Goal: Task Accomplishment & Management: Use online tool/utility

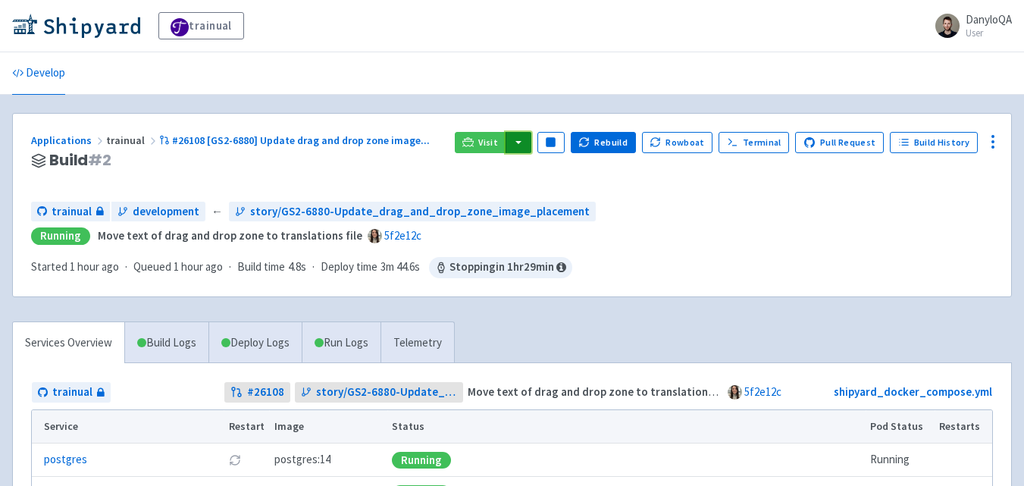
click at [532, 144] on button "button" at bounding box center [519, 142] width 26 height 21
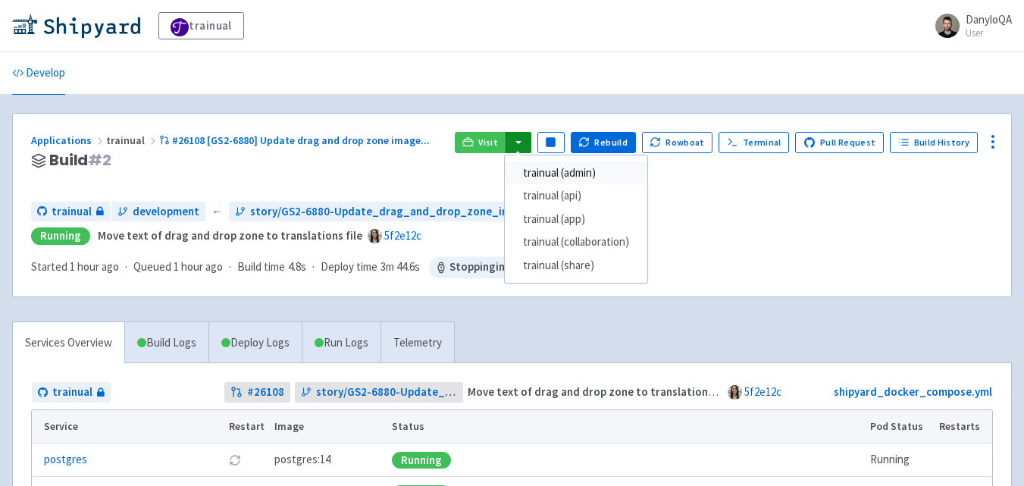
click at [612, 171] on link "trainual (admin)" at bounding box center [576, 174] width 143 height 24
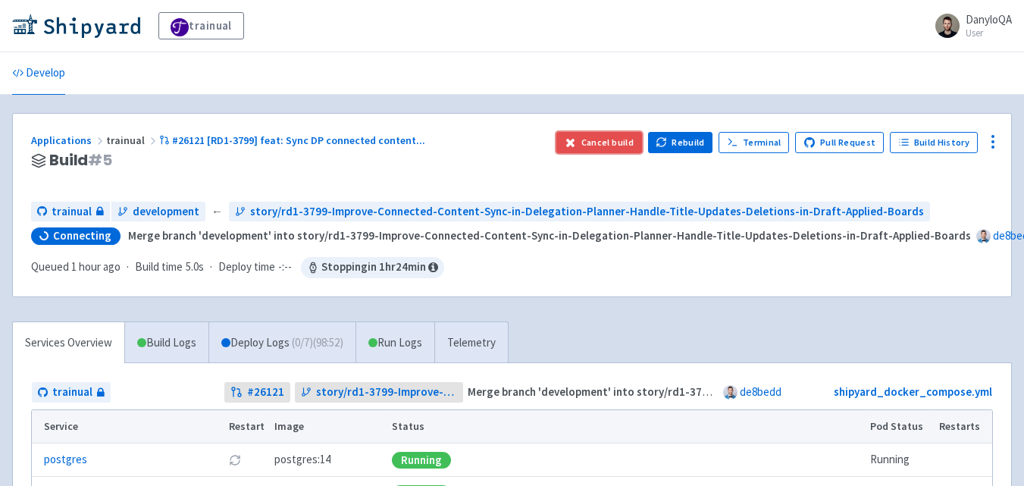
click at [601, 142] on button "Cancel build" at bounding box center [600, 142] width 86 height 21
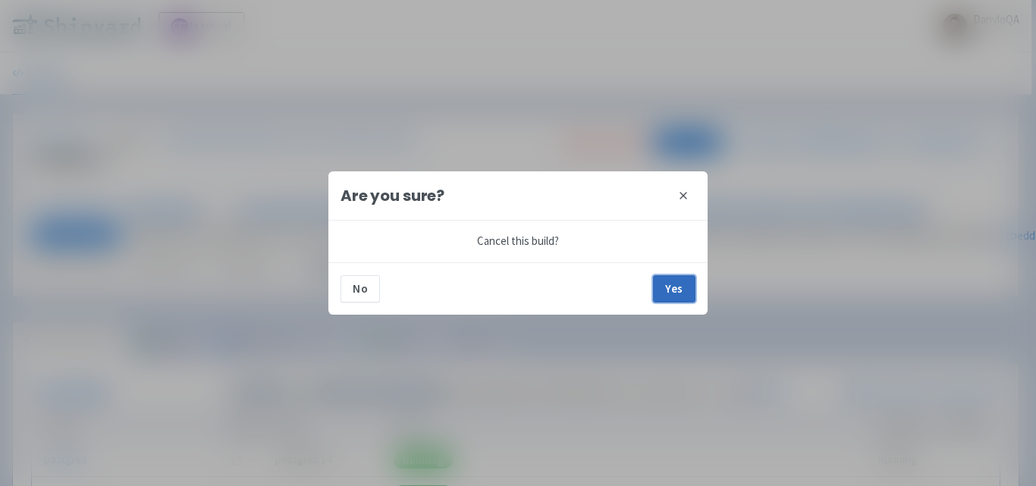
click at [662, 292] on button "Yes" at bounding box center [674, 288] width 42 height 27
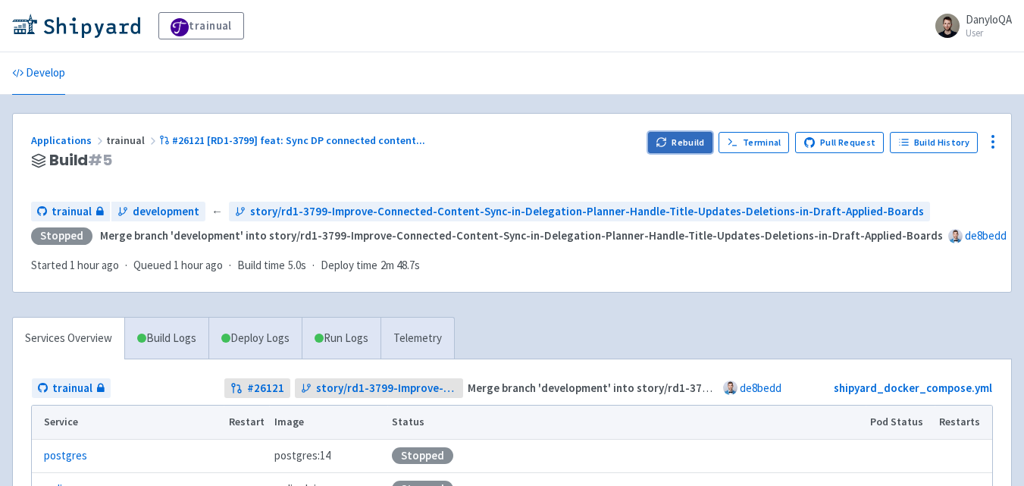
click at [679, 144] on button "Rebuild" at bounding box center [680, 142] width 65 height 21
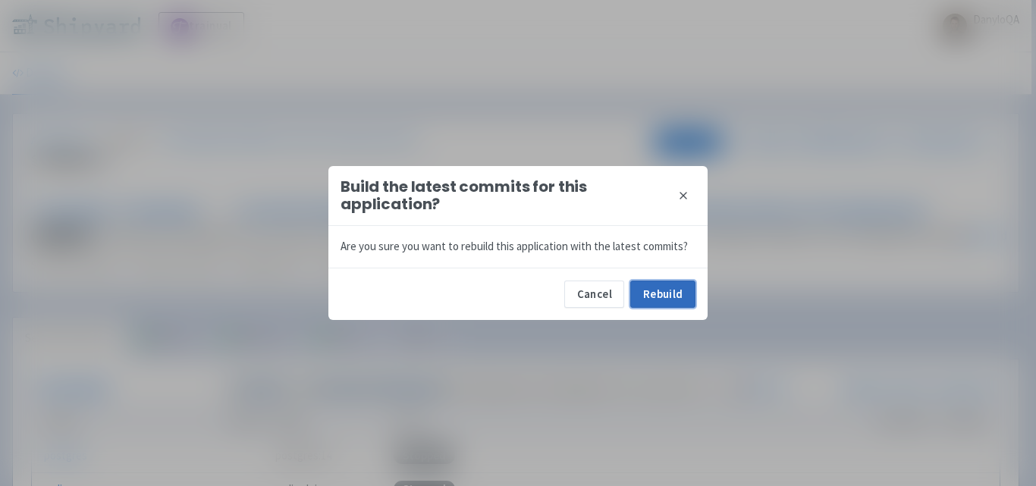
click at [666, 297] on button "Rebuild" at bounding box center [662, 294] width 65 height 27
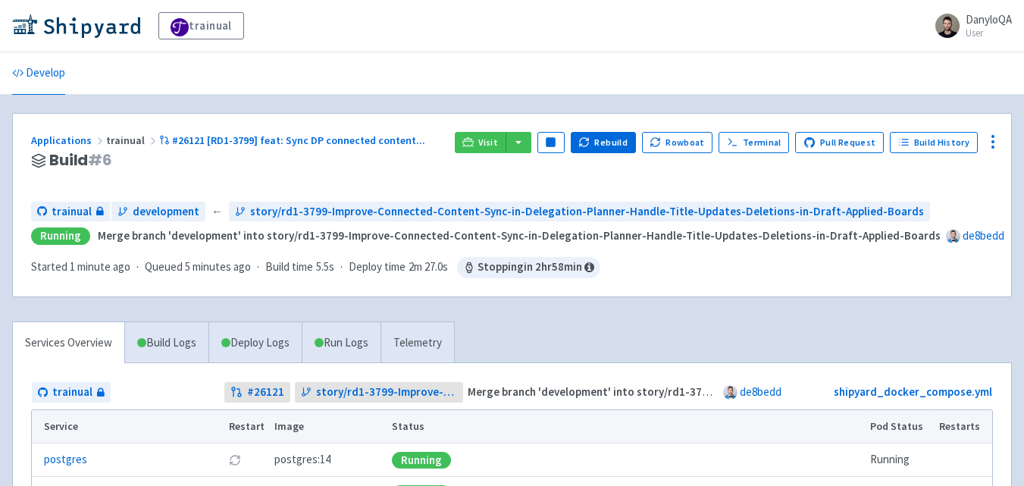
click at [670, 292] on div "Applications trainual #26121 [RD1-3799] feat: Sync DP connected content ... Bui…" at bounding box center [512, 205] width 999 height 183
click at [528, 140] on button "button" at bounding box center [519, 142] width 26 height 21
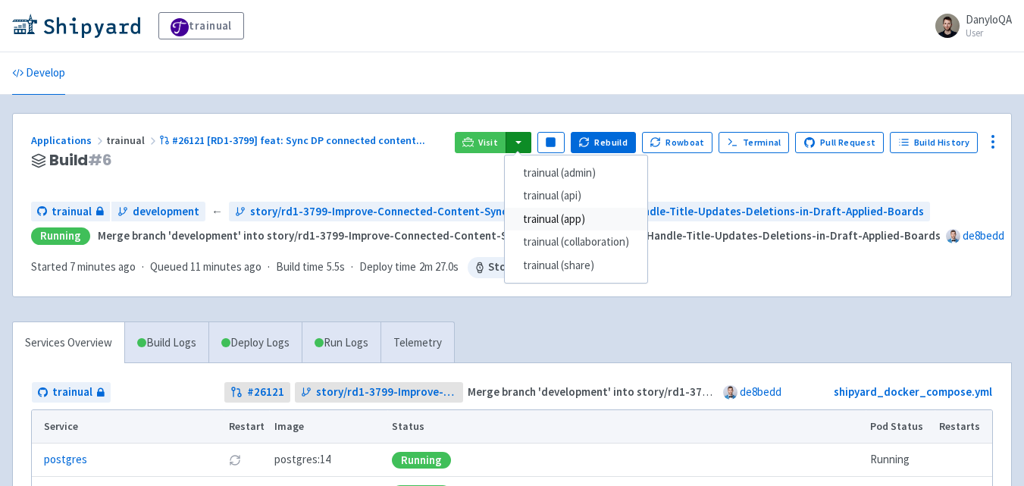
click at [587, 222] on link "trainual (app)" at bounding box center [576, 220] width 143 height 24
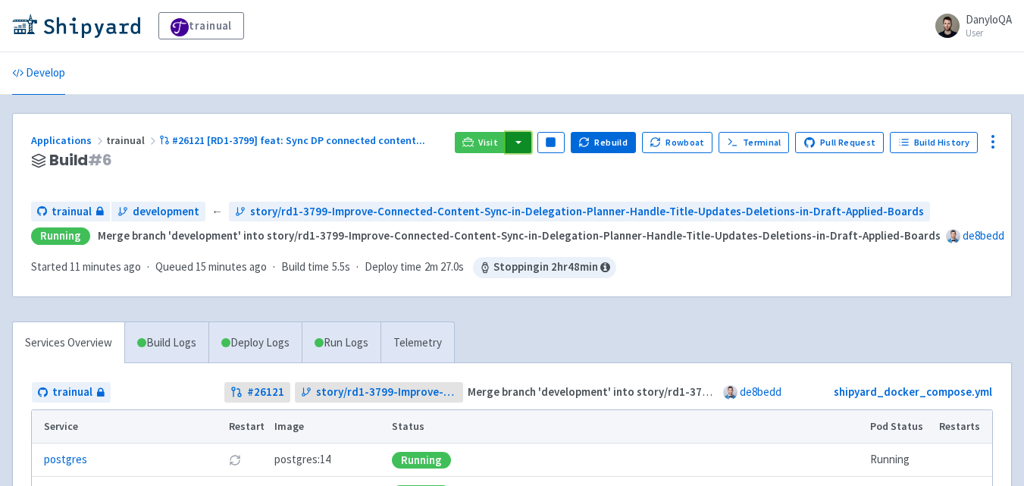
click at [528, 146] on button "button" at bounding box center [519, 142] width 26 height 21
click at [528, 141] on button "button" at bounding box center [519, 142] width 26 height 21
click at [528, 143] on button "button" at bounding box center [519, 142] width 26 height 21
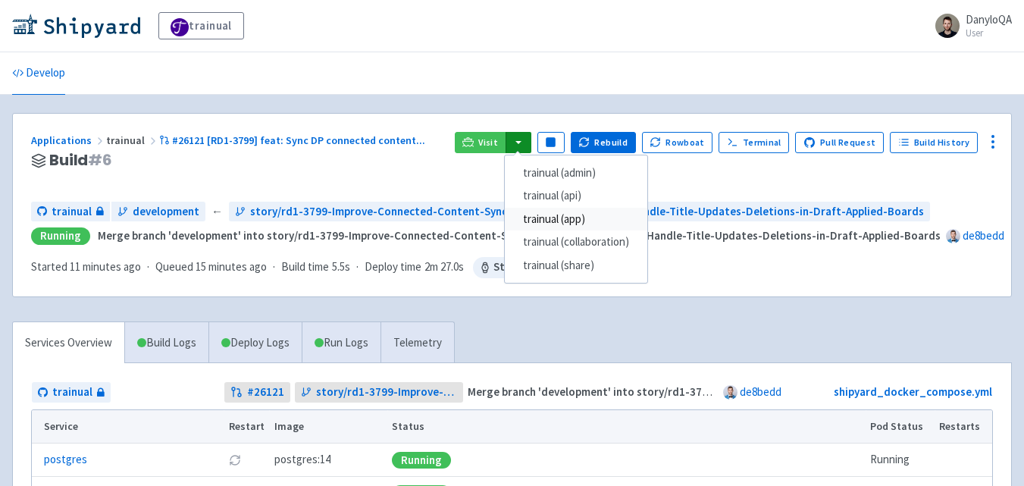
click at [576, 219] on link "trainual (app)" at bounding box center [576, 220] width 143 height 24
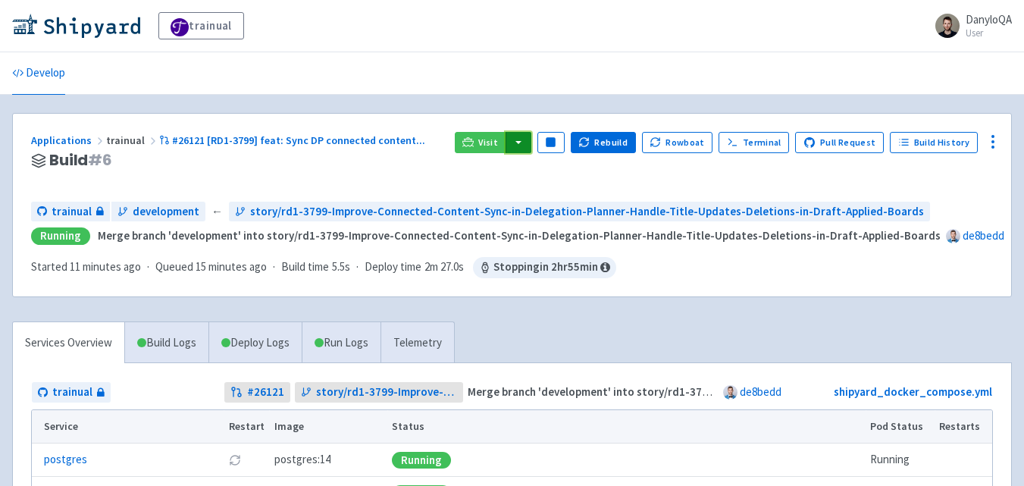
click at [528, 146] on button "button" at bounding box center [519, 142] width 26 height 21
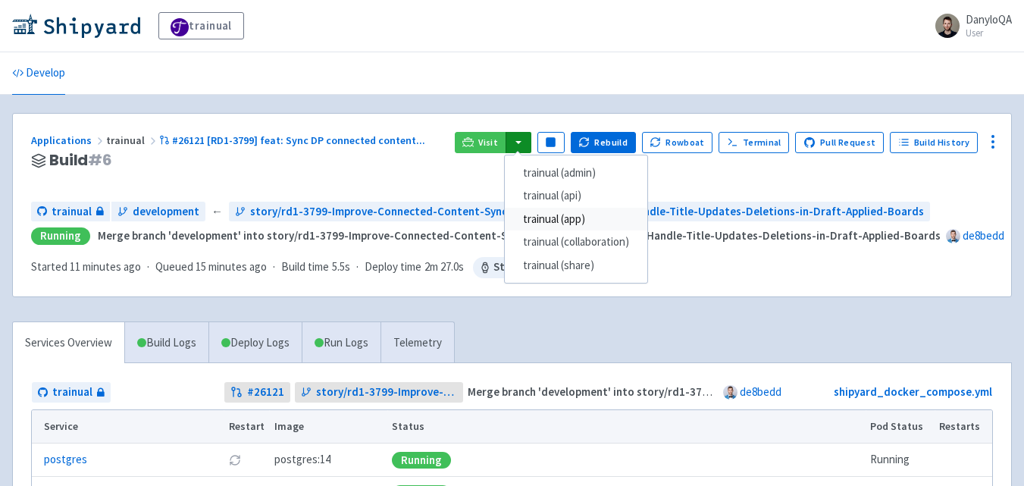
click at [576, 221] on link "trainual (app)" at bounding box center [576, 220] width 143 height 24
